Goal: Task Accomplishment & Management: Complete application form

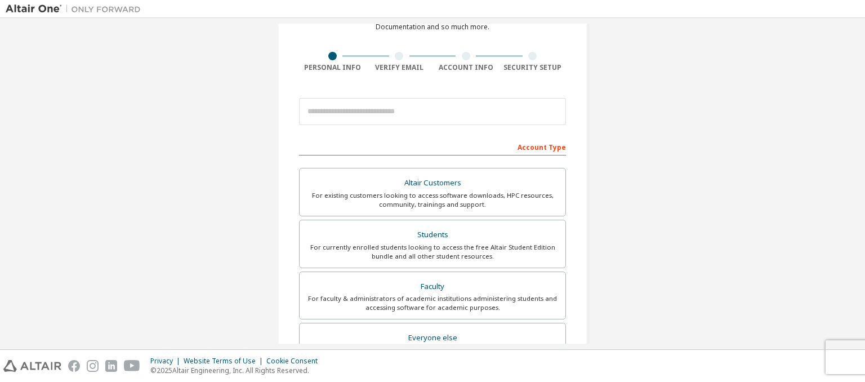
scroll to position [219, 0]
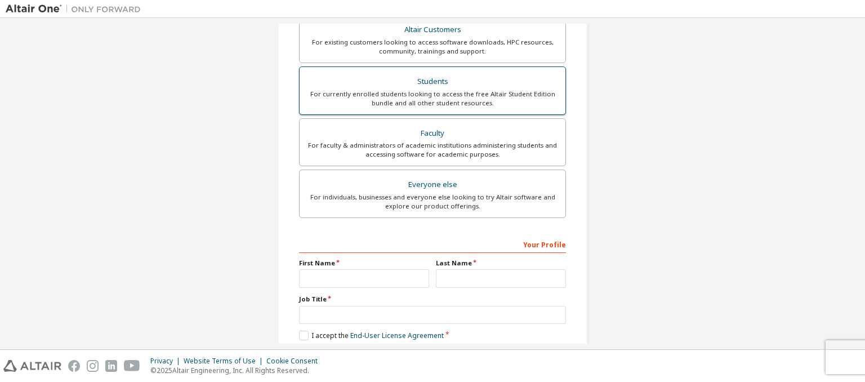
click at [378, 80] on div "Students" at bounding box center [433, 82] width 252 height 16
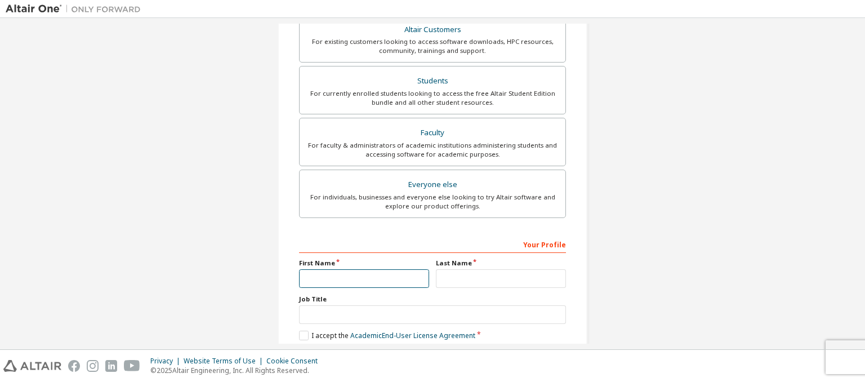
click at [383, 272] on input "text" at bounding box center [364, 278] width 130 height 19
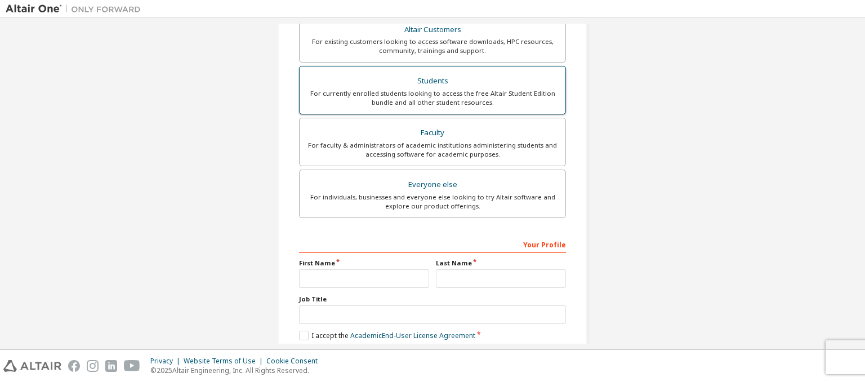
click at [401, 80] on div "Students" at bounding box center [433, 81] width 252 height 16
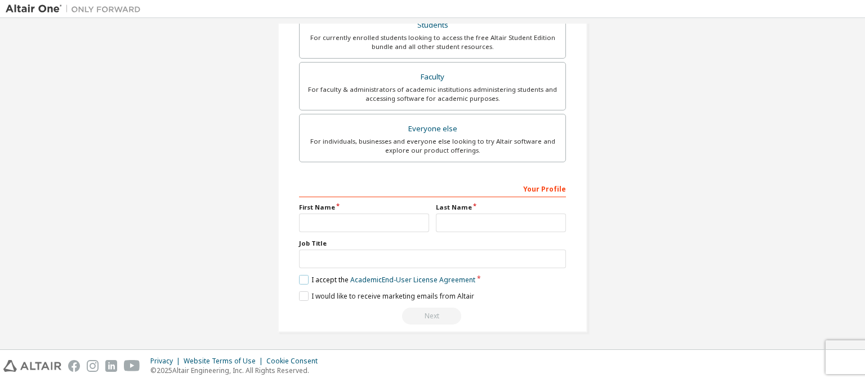
click at [300, 276] on label "I accept the Academic End-User License Agreement" at bounding box center [387, 280] width 176 height 10
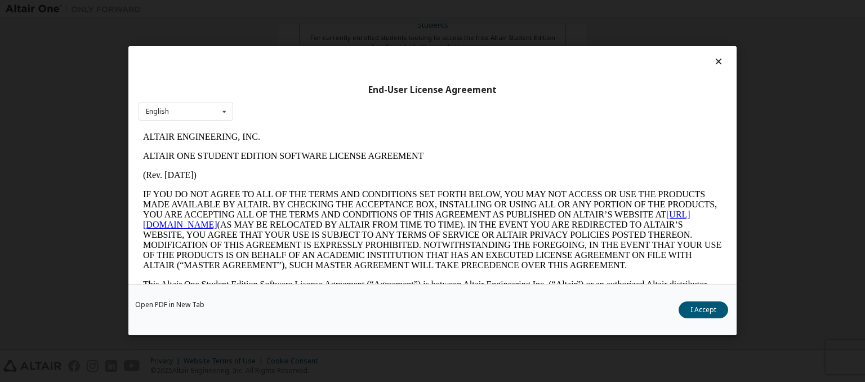
scroll to position [0, 0]
click at [697, 312] on button "I Accept" at bounding box center [704, 310] width 50 height 17
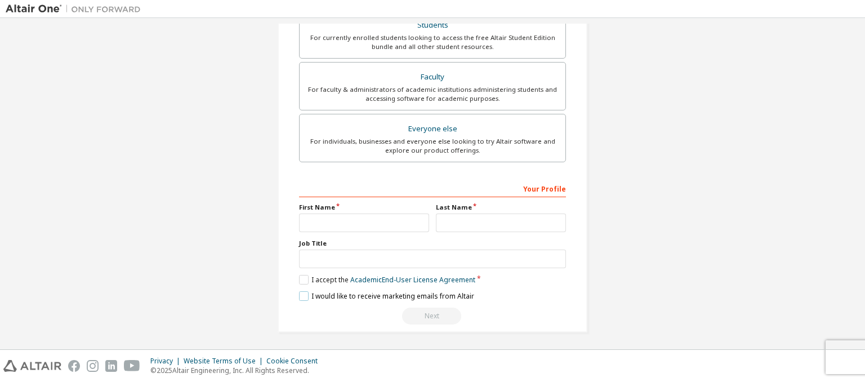
click at [300, 298] on label "I would like to receive marketing emails from Altair" at bounding box center [386, 296] width 175 height 10
click at [318, 217] on input "text" at bounding box center [364, 223] width 130 height 19
click at [307, 221] on input "*********" at bounding box center [364, 223] width 130 height 19
type input "*********"
click at [446, 226] on input "text" at bounding box center [501, 223] width 130 height 19
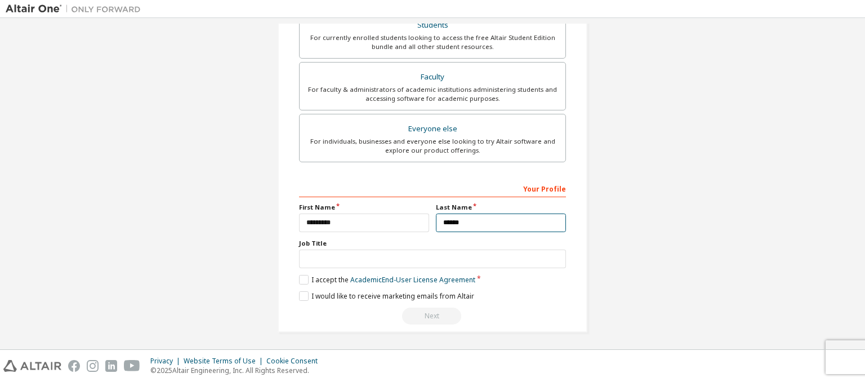
type input "******"
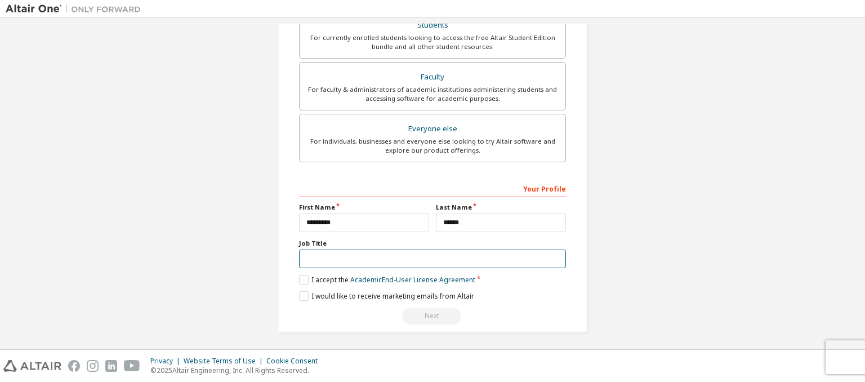
click at [386, 259] on input "text" at bounding box center [432, 259] width 267 height 19
type input "*"
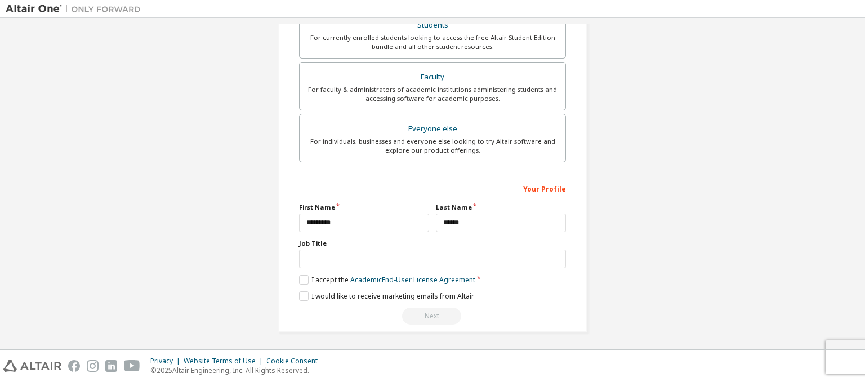
click at [449, 242] on label "Job Title" at bounding box center [432, 243] width 267 height 9
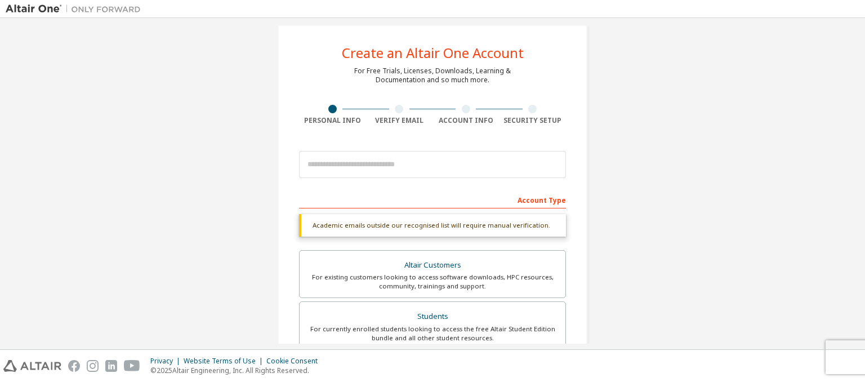
scroll to position [0, 0]
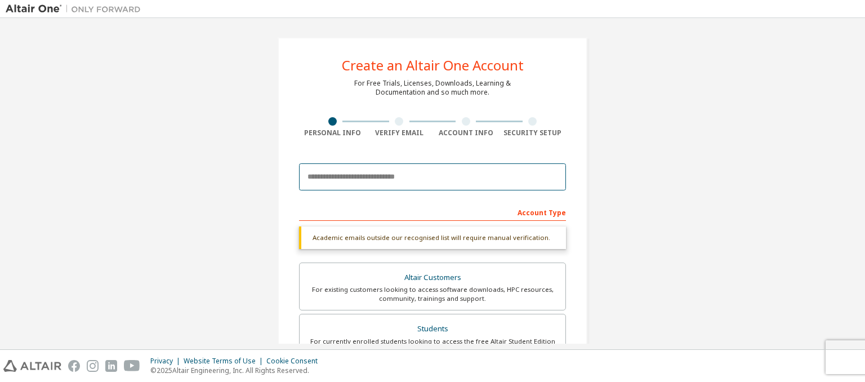
click at [372, 181] on input "email" at bounding box center [432, 176] width 267 height 27
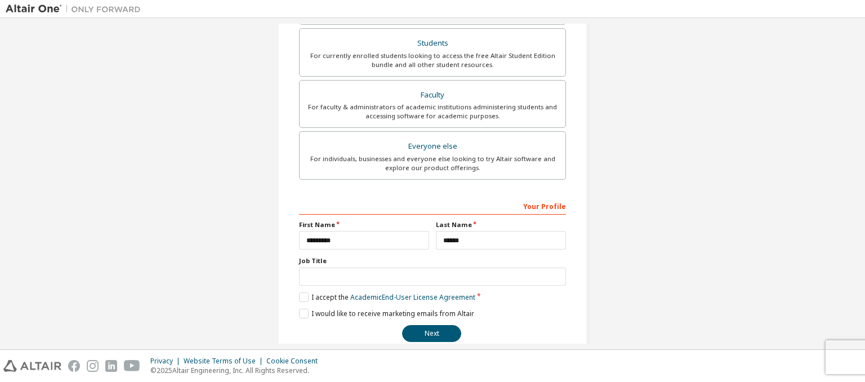
scroll to position [274, 0]
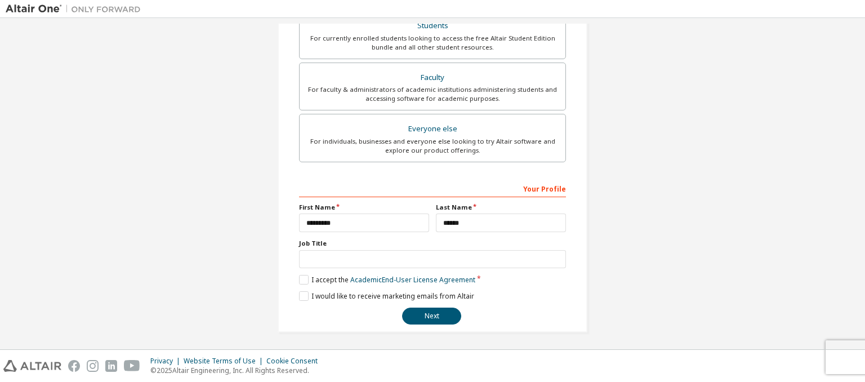
type input "**********"
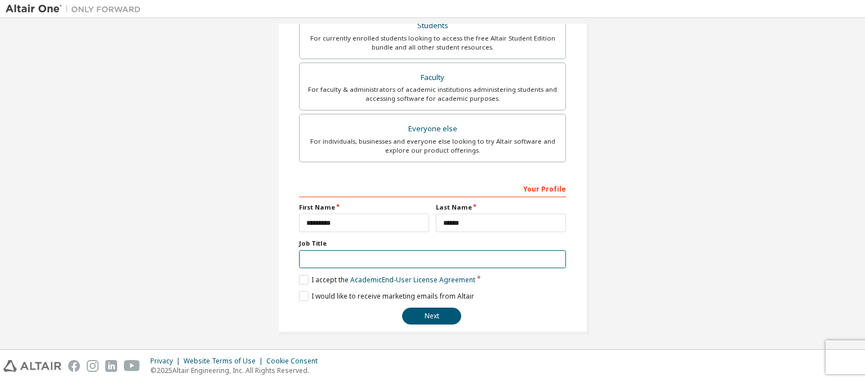
click at [384, 262] on input "text" at bounding box center [432, 259] width 267 height 19
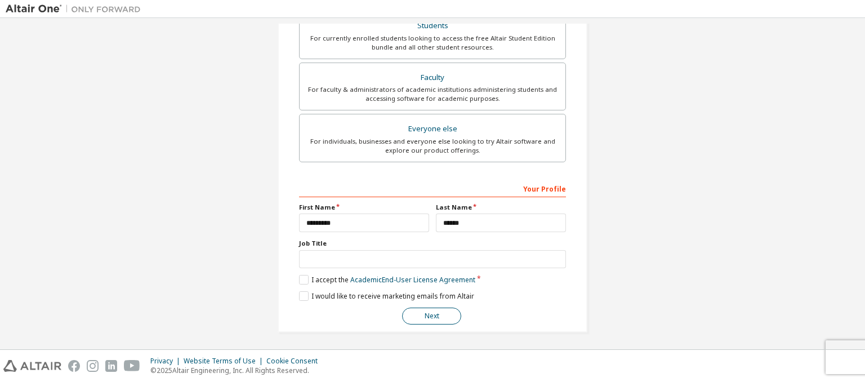
click at [428, 317] on button "Next" at bounding box center [431, 316] width 59 height 17
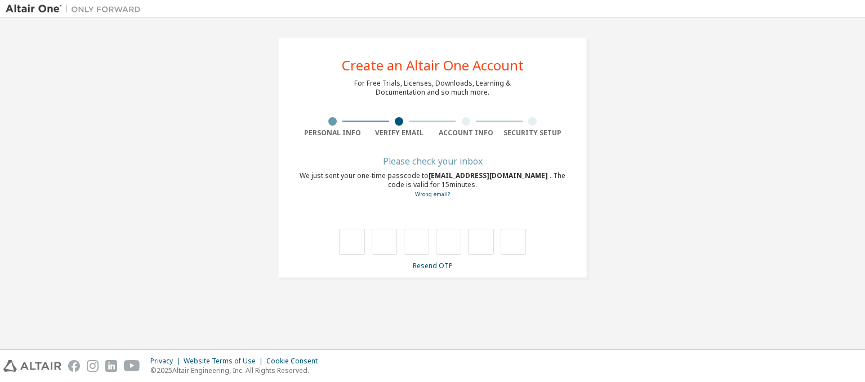
scroll to position [0, 0]
type input "*"
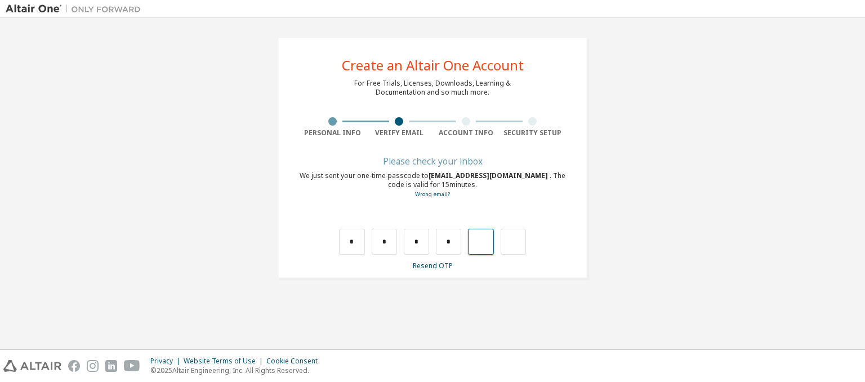
type input "*"
